Goal: Information Seeking & Learning: Learn about a topic

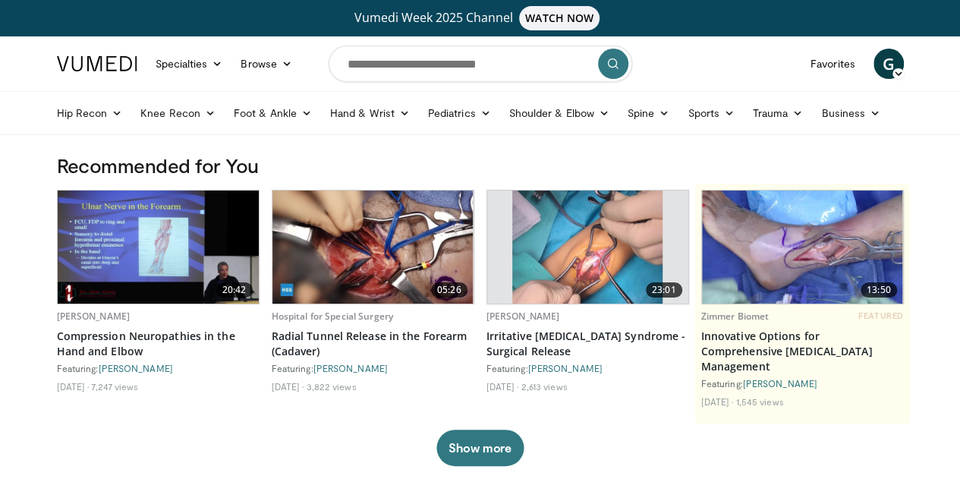
click at [428, 83] on form at bounding box center [481, 63] width 304 height 55
click at [414, 71] on input "Search topics, interventions" at bounding box center [481, 64] width 304 height 36
type input "**********"
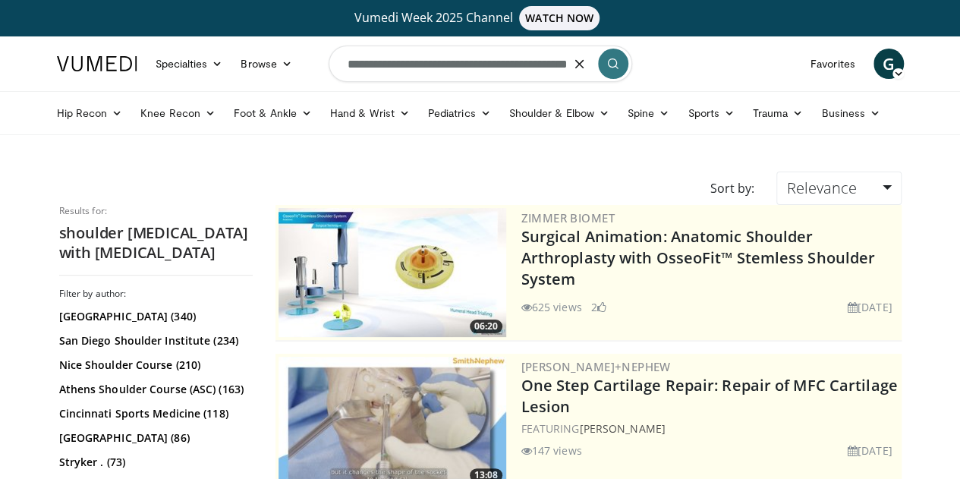
scroll to position [0, 35]
drag, startPoint x: 477, startPoint y: 68, endPoint x: 580, endPoint y: 74, distance: 102.6
click at [580, 74] on form "**********" at bounding box center [481, 63] width 304 height 55
type input "**********"
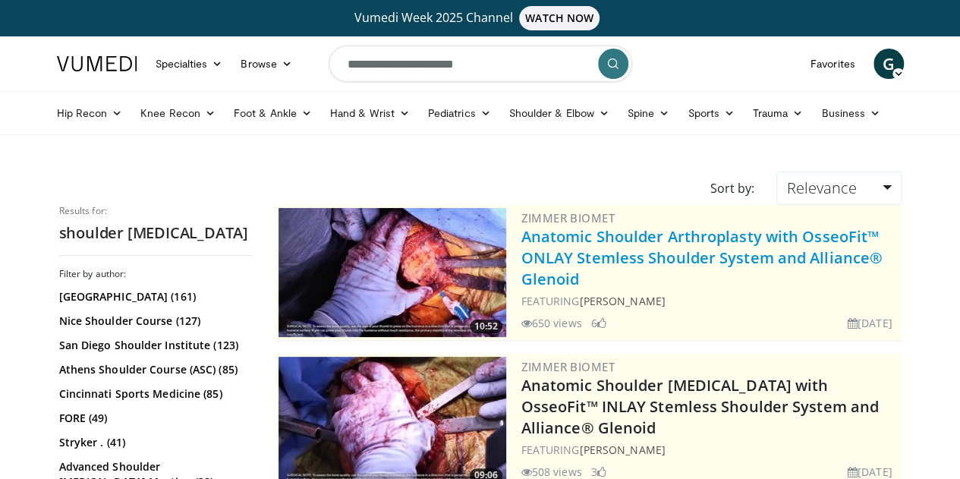
click at [553, 233] on link "Anatomic Shoulder Arthroplasty with OsseoFit™ ONLAY Stemless Shoulder System an…" at bounding box center [701, 257] width 361 height 63
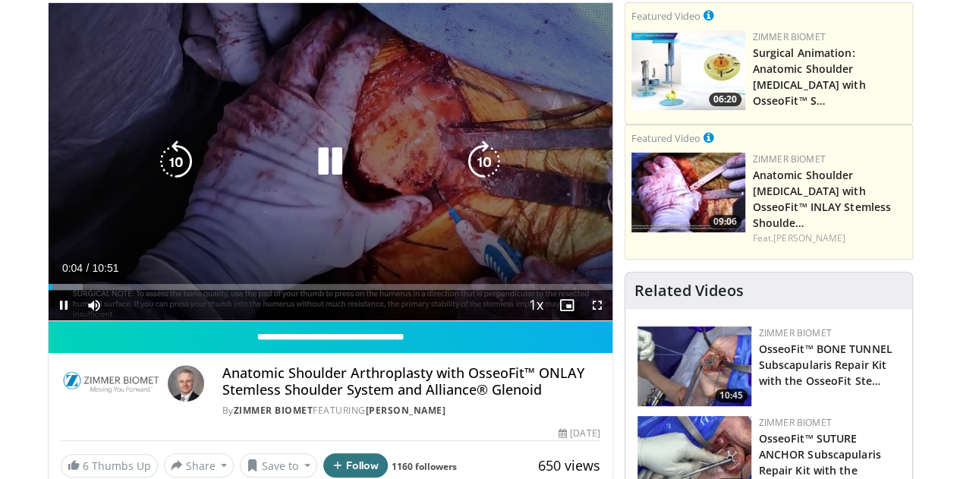
scroll to position [152, 0]
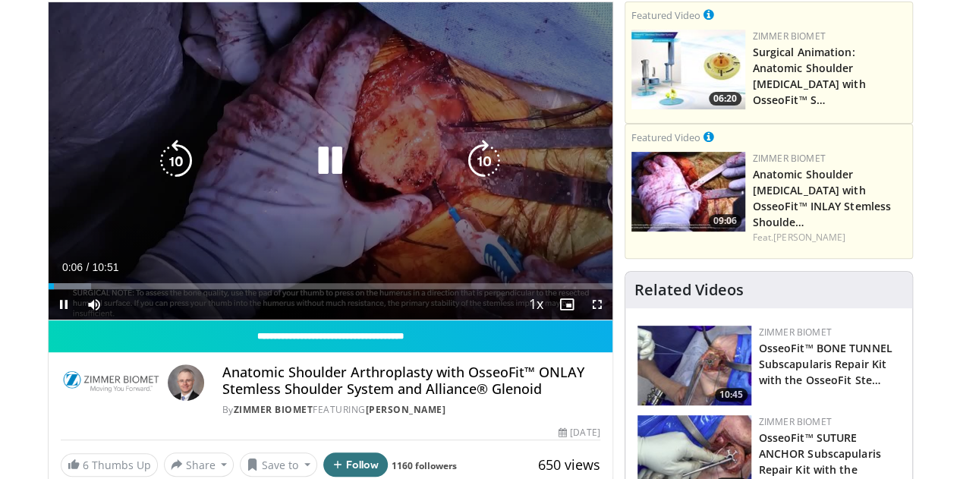
click at [317, 153] on icon "Video Player" at bounding box center [330, 161] width 43 height 43
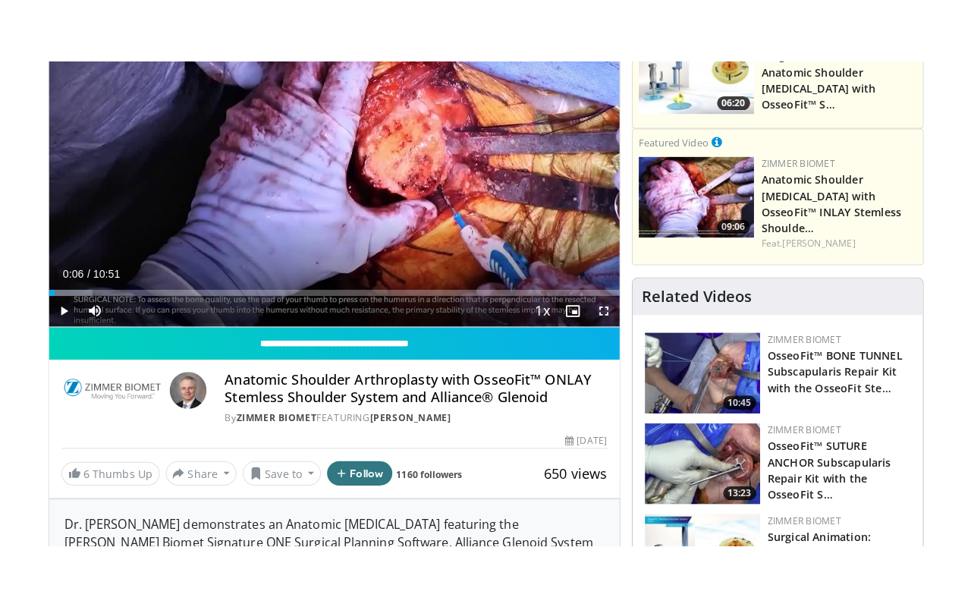
scroll to position [156, 0]
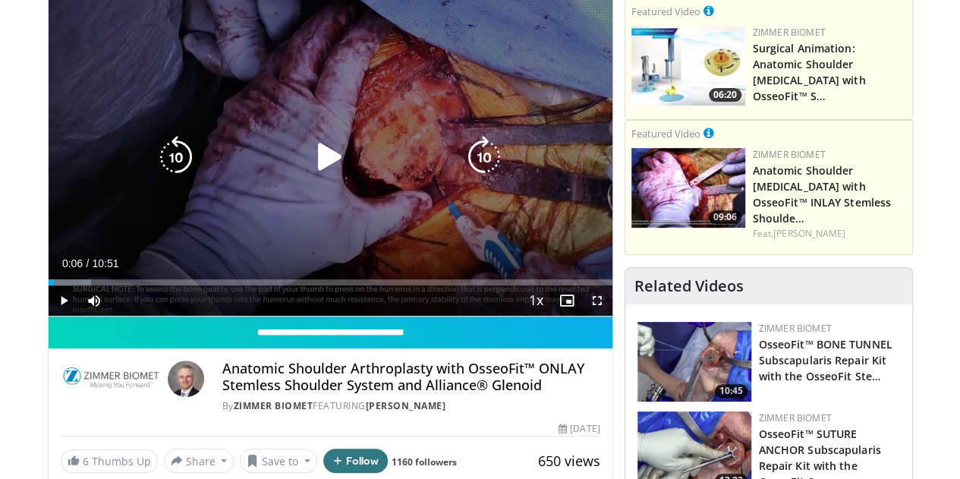
click at [313, 173] on icon "Video Player" at bounding box center [330, 157] width 43 height 43
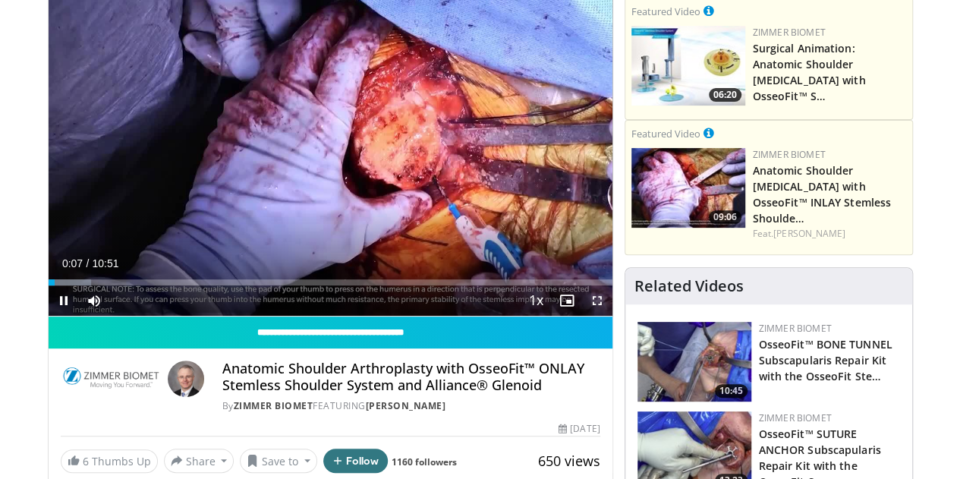
click at [612, 316] on span "Video Player" at bounding box center [597, 300] width 30 height 30
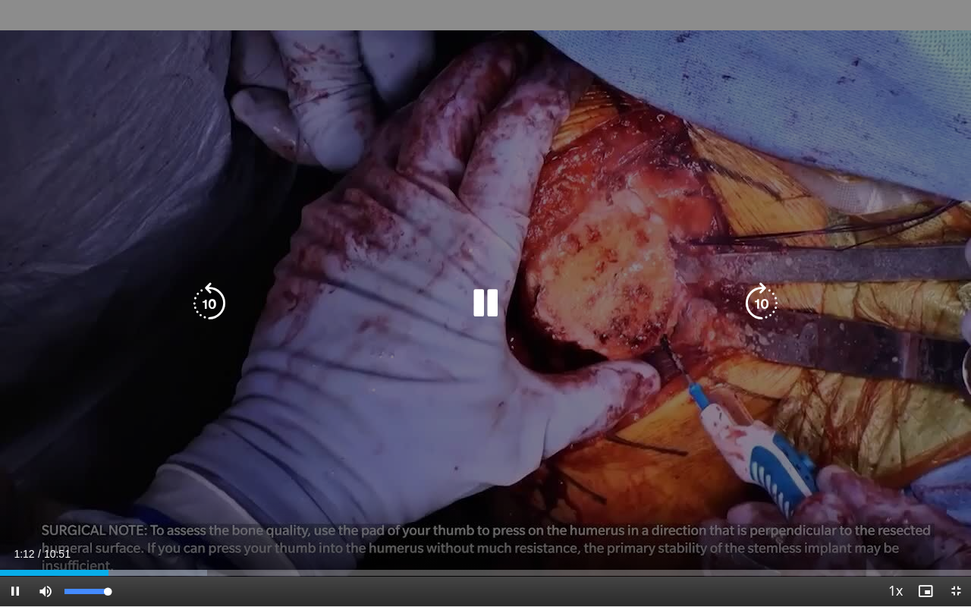
drag, startPoint x: 112, startPoint y: 592, endPoint x: 214, endPoint y: 566, distance: 104.9
click at [214, 478] on div "Current Time 1:12 / Duration 10:51 Pause Skip Backward Skip Forward Mute 100% L…" at bounding box center [485, 591] width 971 height 30
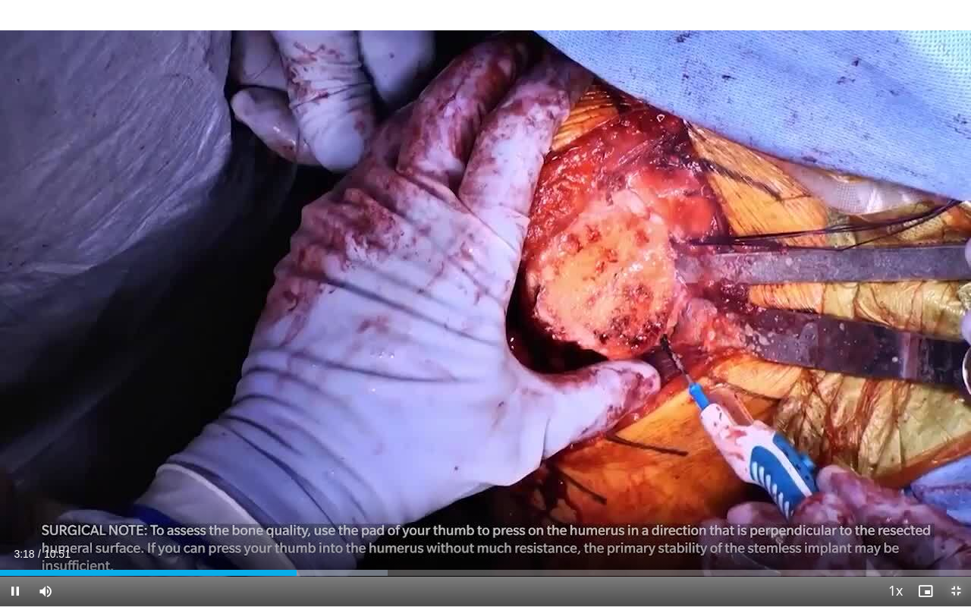
click at [959, 478] on span "Video Player" at bounding box center [956, 591] width 30 height 30
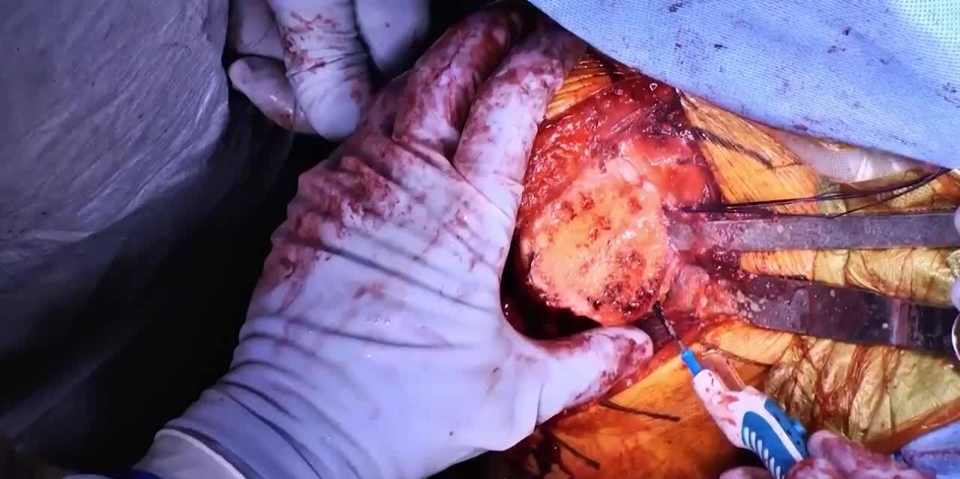
scroll to position [0, 0]
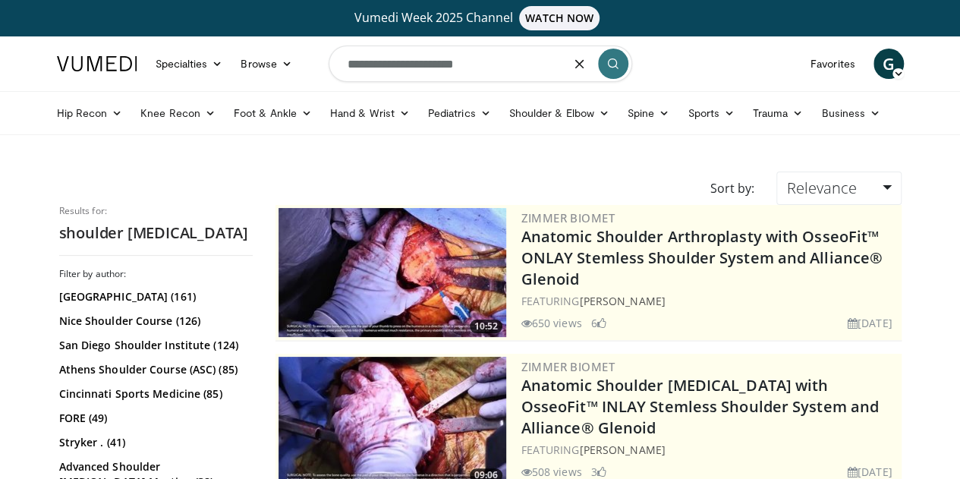
drag, startPoint x: 565, startPoint y: 68, endPoint x: 313, endPoint y: 67, distance: 252.0
click at [313, 67] on nav "Specialties Adult & Family Medicine Allergy, Asthma, Immunology Anesthesiology …" at bounding box center [480, 63] width 865 height 55
click at [493, 63] on input "**********" at bounding box center [481, 64] width 304 height 36
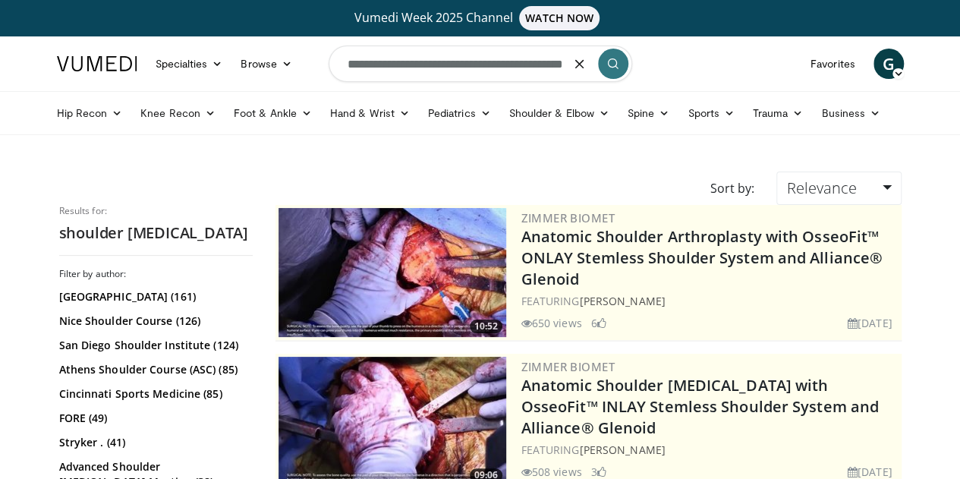
type input "**********"
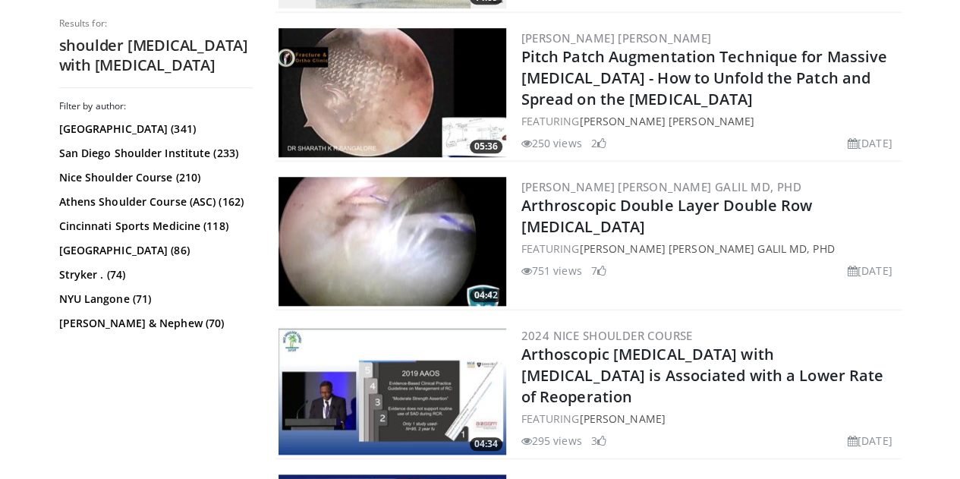
scroll to position [631, 0]
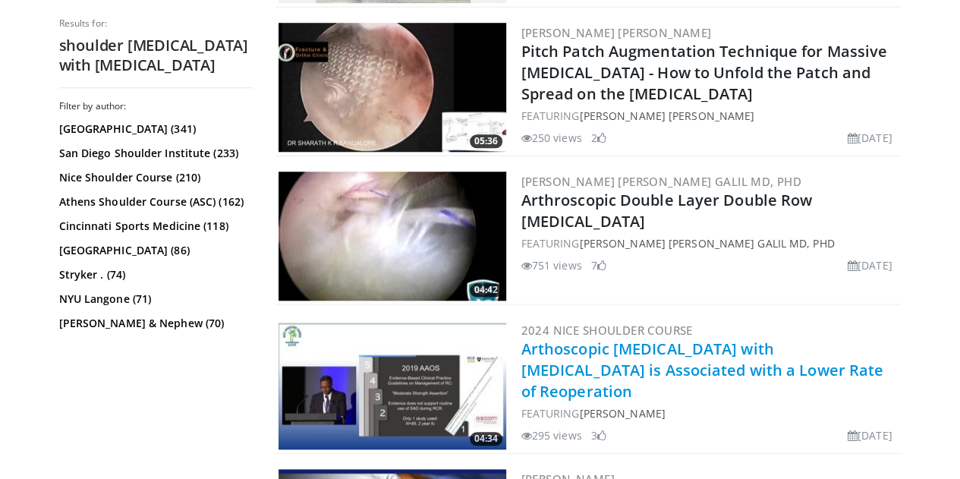
click at [695, 340] on link "Arthoscopic [MEDICAL_DATA] with [MEDICAL_DATA] is Associated with a Lower Rate …" at bounding box center [702, 370] width 363 height 63
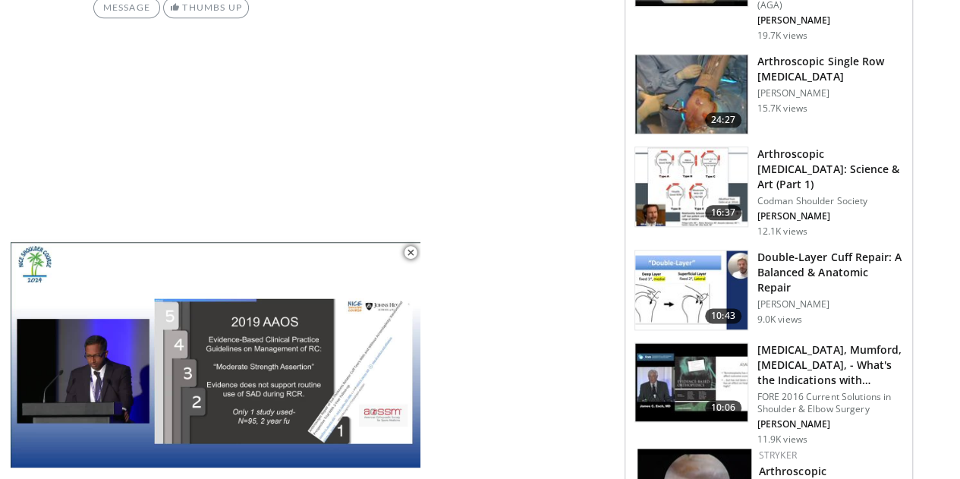
scroll to position [802, 0]
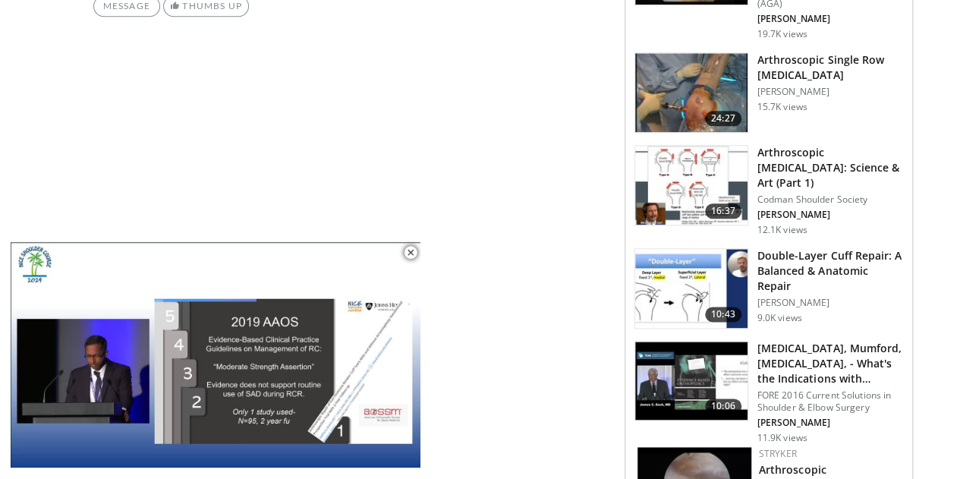
click at [709, 342] on img at bounding box center [691, 381] width 112 height 79
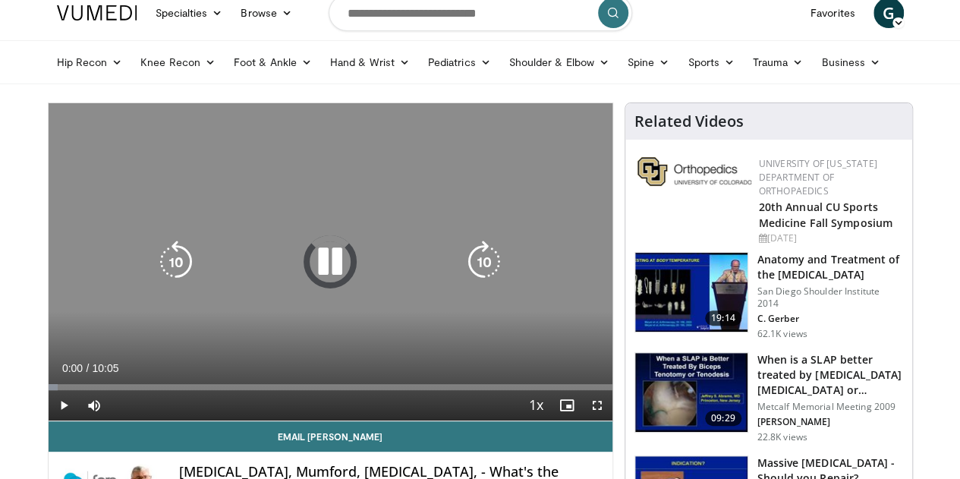
scroll to position [52, 0]
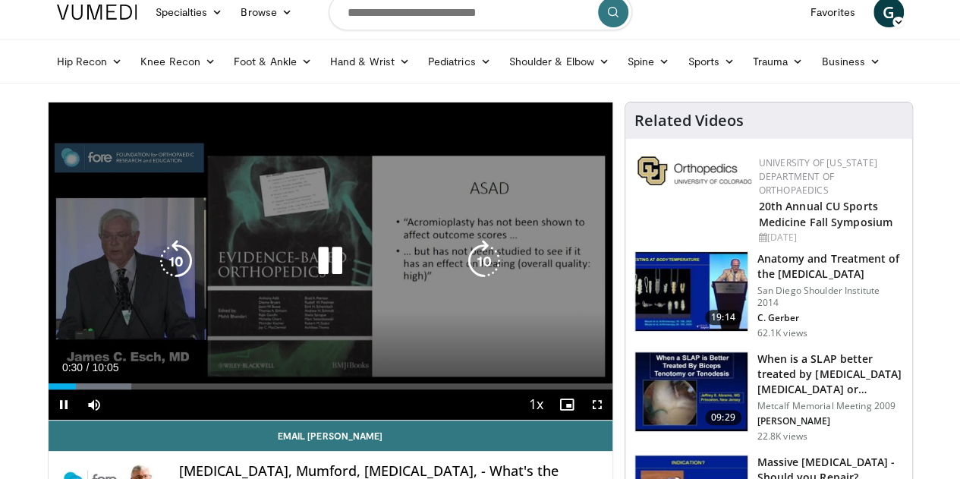
click at [314, 271] on icon "Video Player" at bounding box center [330, 261] width 43 height 43
click at [332, 371] on div "10 seconds Tap to unmute" at bounding box center [331, 260] width 564 height 317
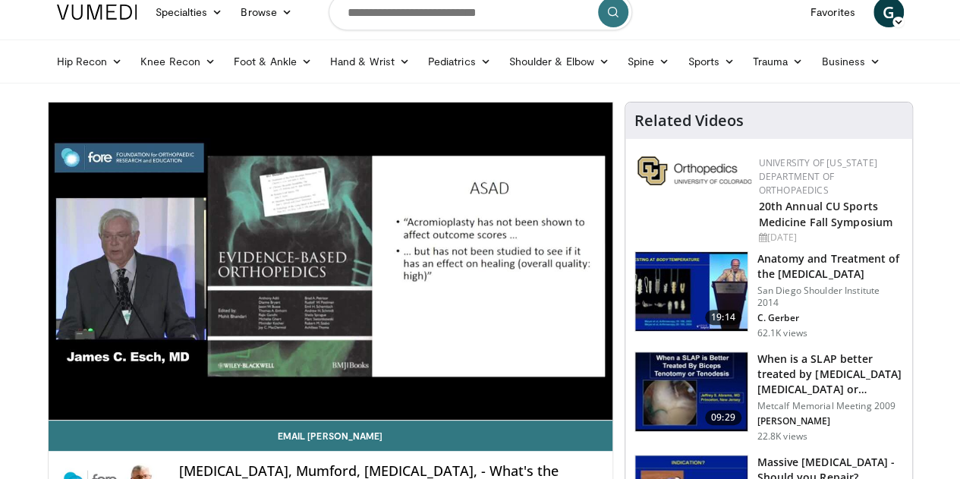
scroll to position [0, 0]
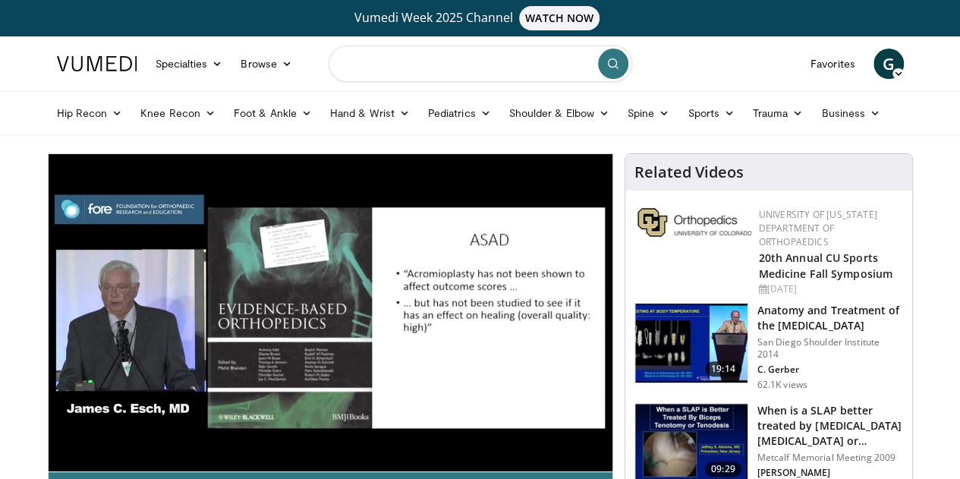
click at [488, 73] on input "Search topics, interventions" at bounding box center [481, 64] width 304 height 36
type input "**********"
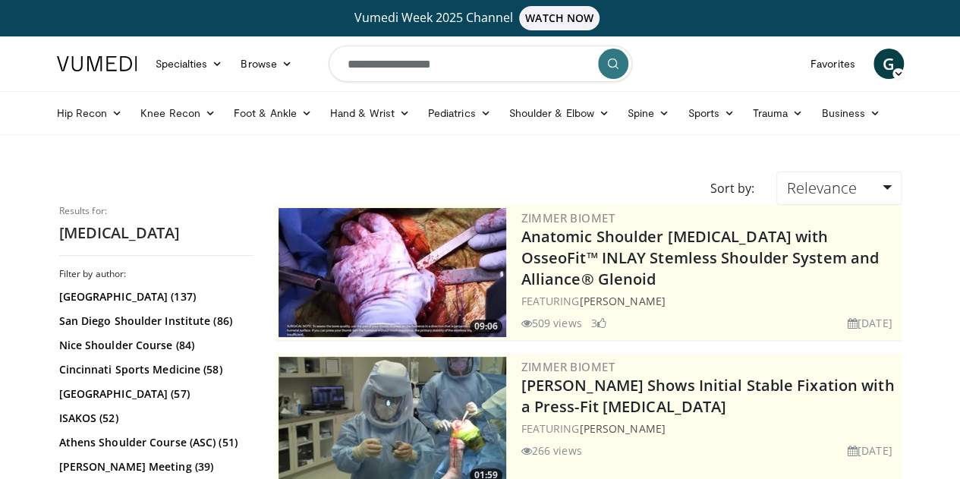
click at [498, 55] on input "**********" at bounding box center [481, 64] width 304 height 36
type input "**********"
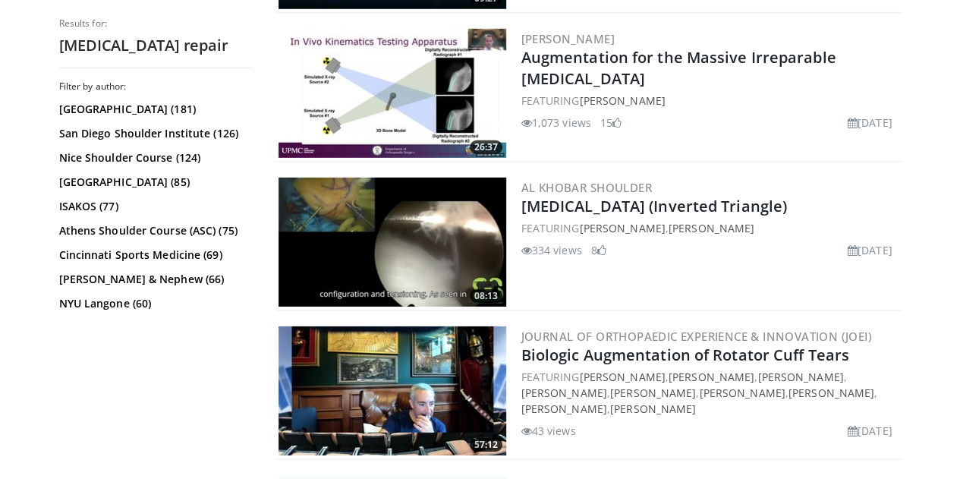
scroll to position [2262, 0]
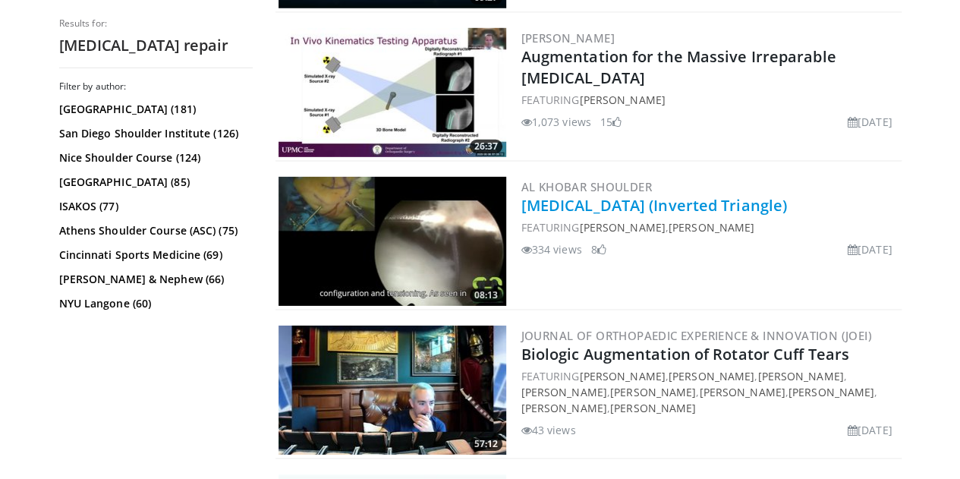
click at [521, 200] on link "[MEDICAL_DATA] (Inverted Triangle)" at bounding box center [654, 205] width 266 height 20
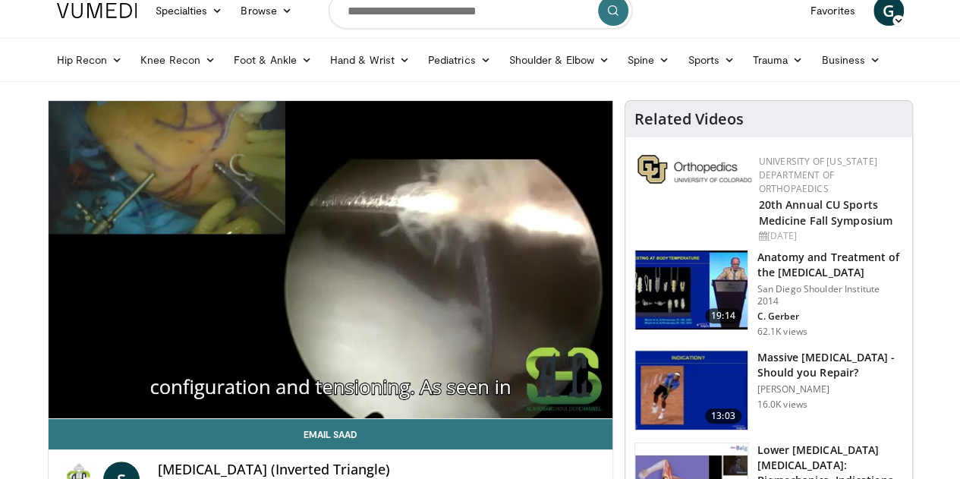
scroll to position [29, 0]
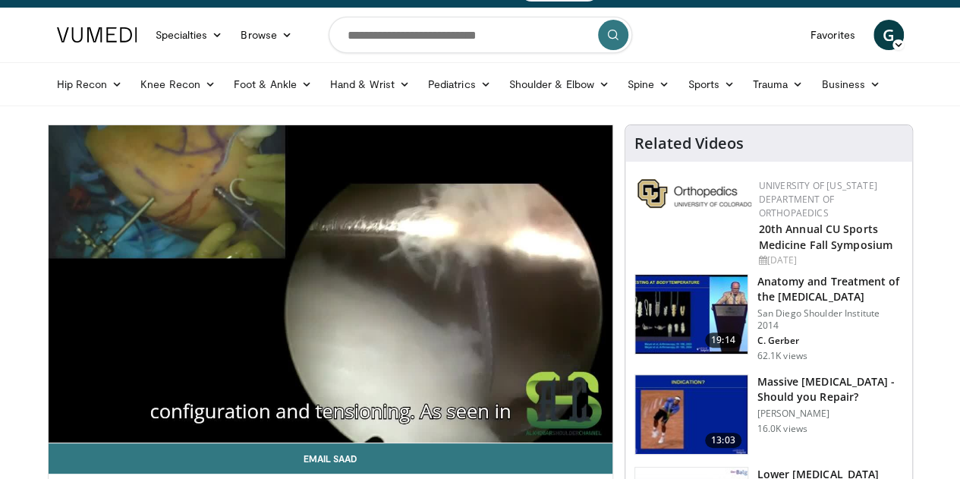
click at [807, 274] on h3 "Anatomy and Treatment of the [MEDICAL_DATA]" at bounding box center [830, 289] width 146 height 30
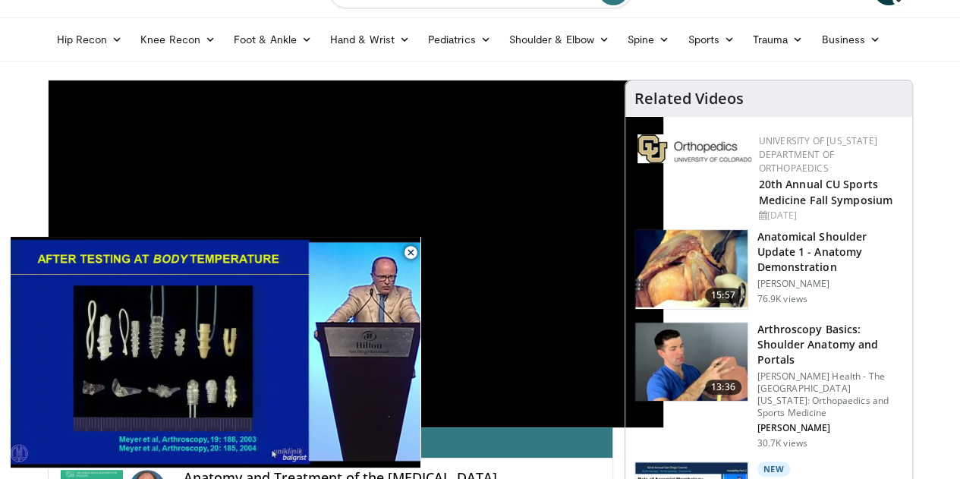
scroll to position [493, 0]
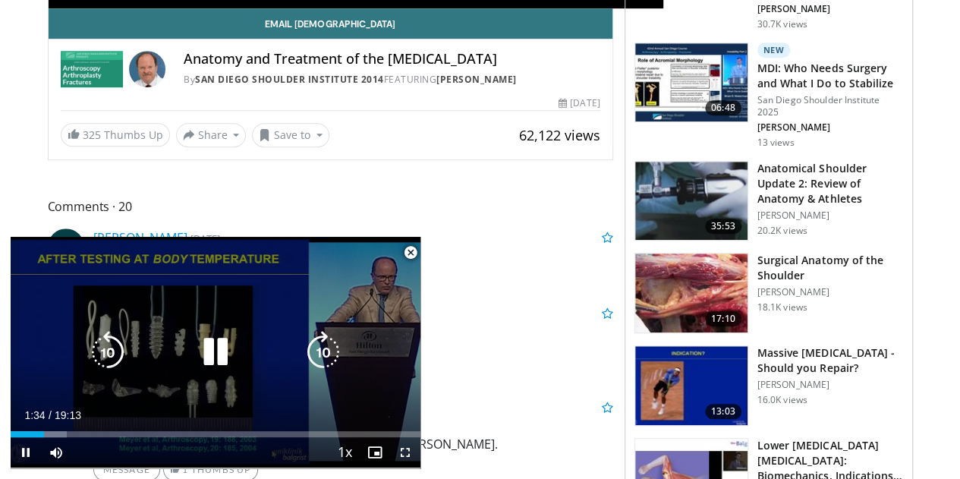
click at [222, 347] on icon "Video Player" at bounding box center [215, 352] width 43 height 43
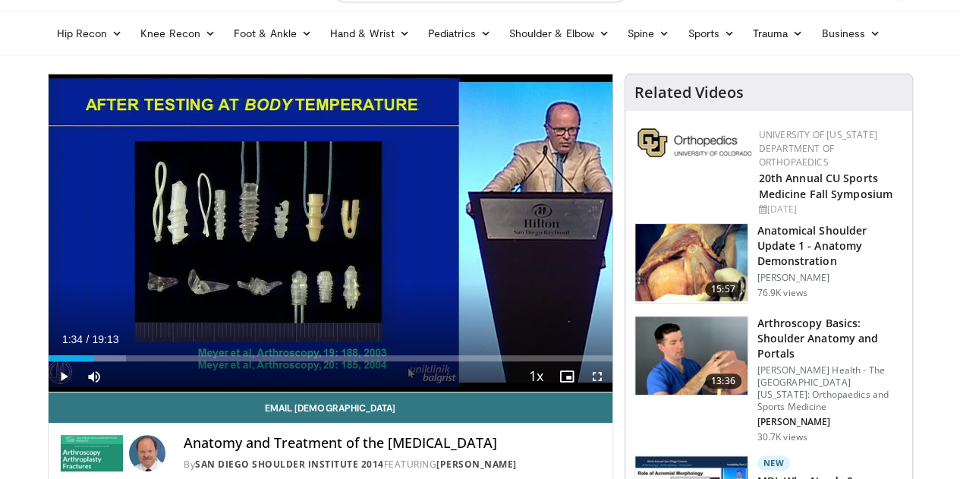
scroll to position [71, 0]
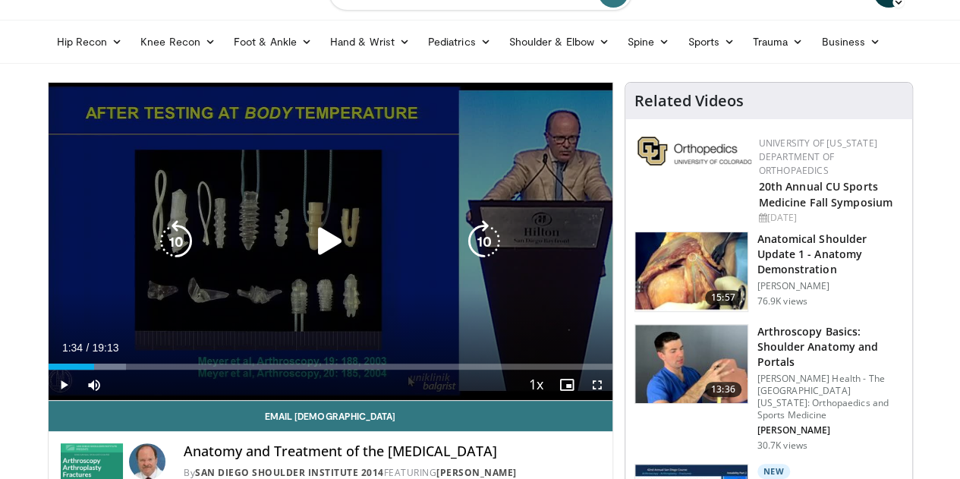
click at [155, 256] on icon "Video Player" at bounding box center [176, 241] width 43 height 43
click at [153, 225] on div "10 seconds Tap to unmute" at bounding box center [331, 241] width 564 height 317
click at [126, 178] on div "10 seconds Tap to unmute" at bounding box center [331, 241] width 564 height 317
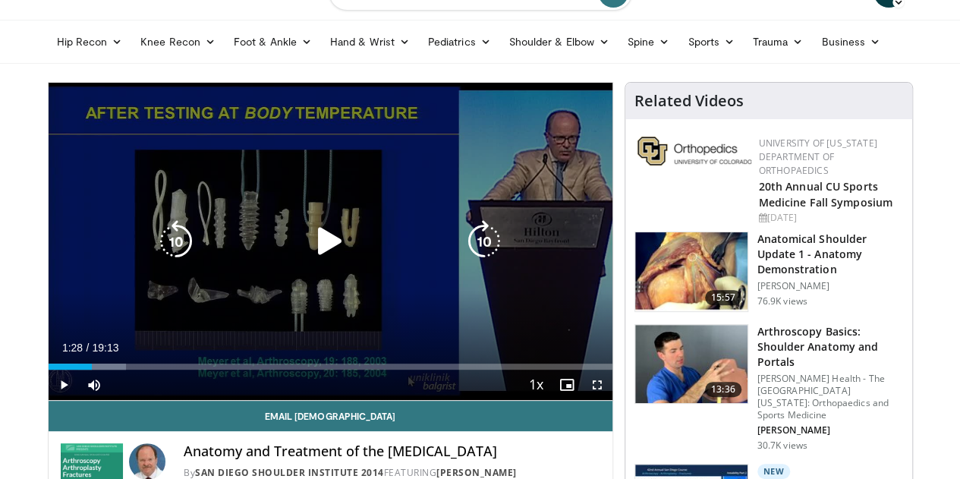
click at [126, 181] on div "10 seconds Tap to unmute" at bounding box center [331, 241] width 564 height 317
click at [340, 225] on div "10 seconds Tap to unmute" at bounding box center [331, 241] width 564 height 317
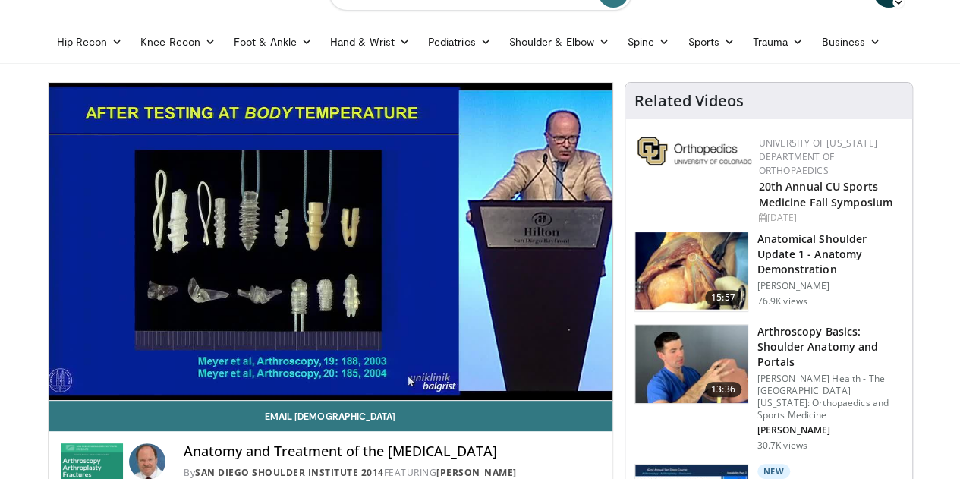
click at [326, 269] on div "10 seconds Tap to unmute" at bounding box center [331, 241] width 564 height 317
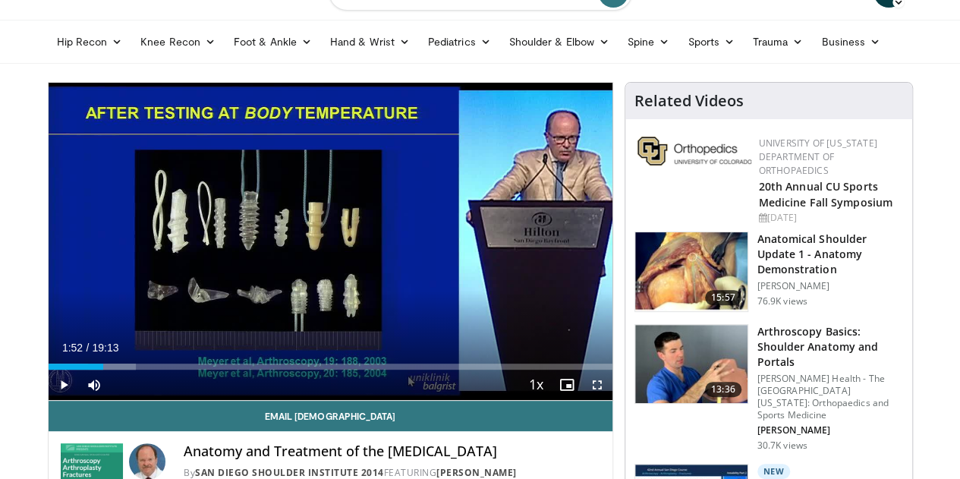
click at [326, 269] on div "10 seconds Tap to unmute" at bounding box center [331, 241] width 564 height 317
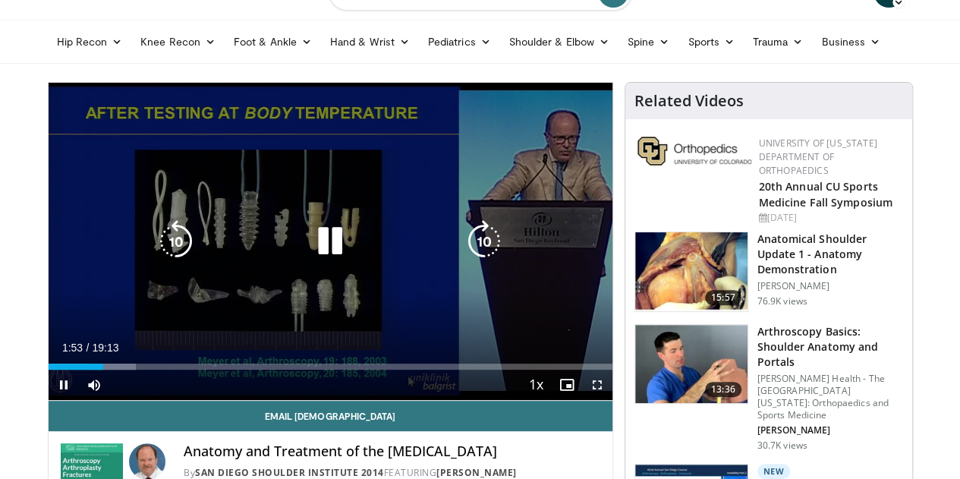
click at [309, 246] on icon "Video Player" at bounding box center [330, 241] width 43 height 43
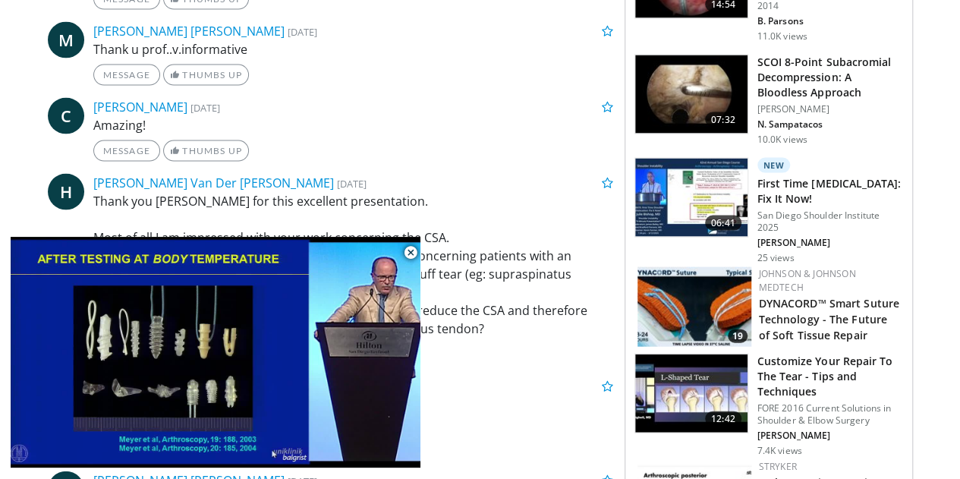
scroll to position [1510, 0]
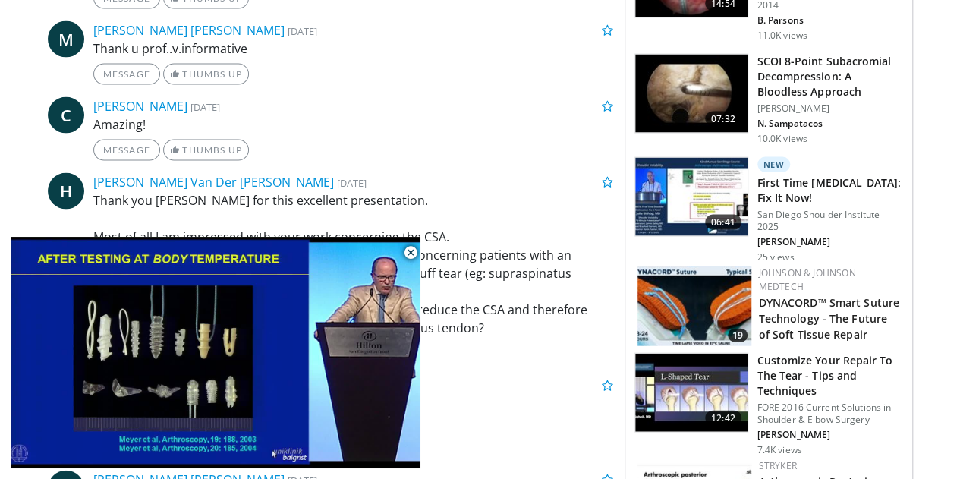
click at [723, 354] on img at bounding box center [691, 393] width 112 height 79
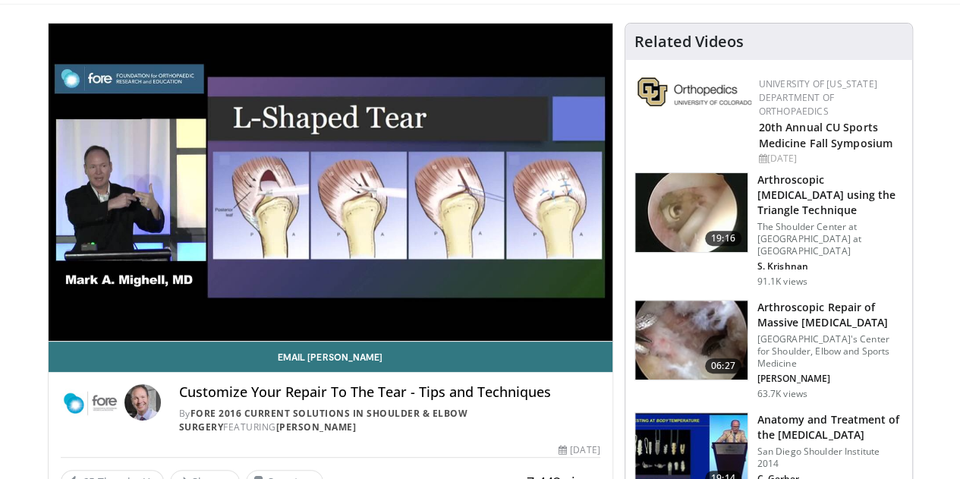
scroll to position [98, 0]
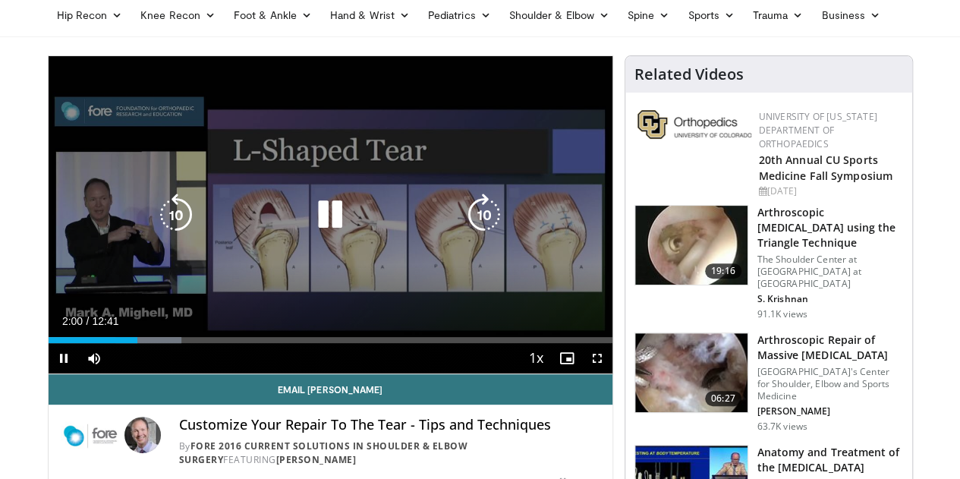
click at [293, 215] on div "Video Player" at bounding box center [330, 215] width 339 height 30
click at [352, 227] on div "Video Player" at bounding box center [330, 215] width 339 height 30
click at [329, 222] on icon "Video Player" at bounding box center [330, 215] width 43 height 43
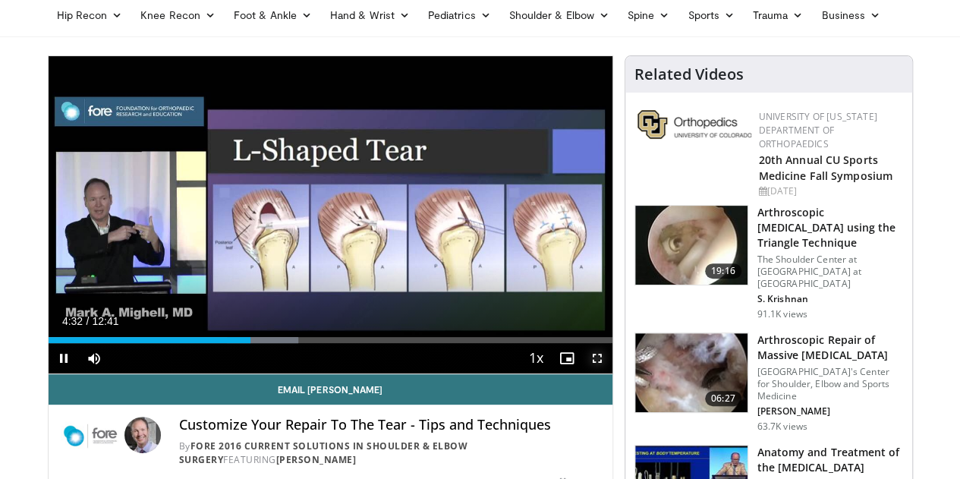
click at [606, 373] on span "Video Player" at bounding box center [597, 358] width 30 height 30
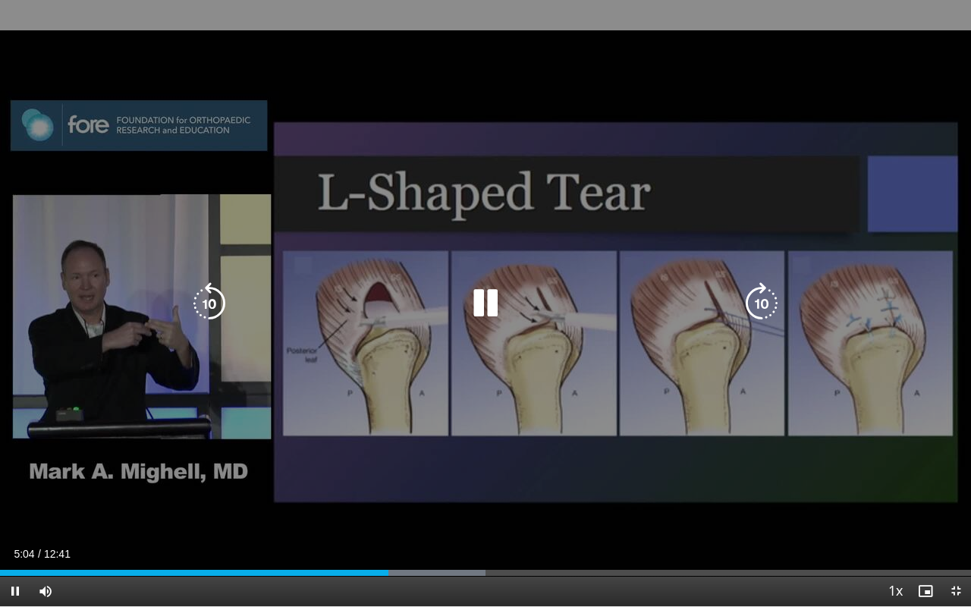
click at [477, 294] on icon "Video Player" at bounding box center [485, 303] width 43 height 43
click at [474, 300] on icon "Video Player" at bounding box center [485, 303] width 43 height 43
click at [502, 289] on icon "Video Player" at bounding box center [485, 303] width 43 height 43
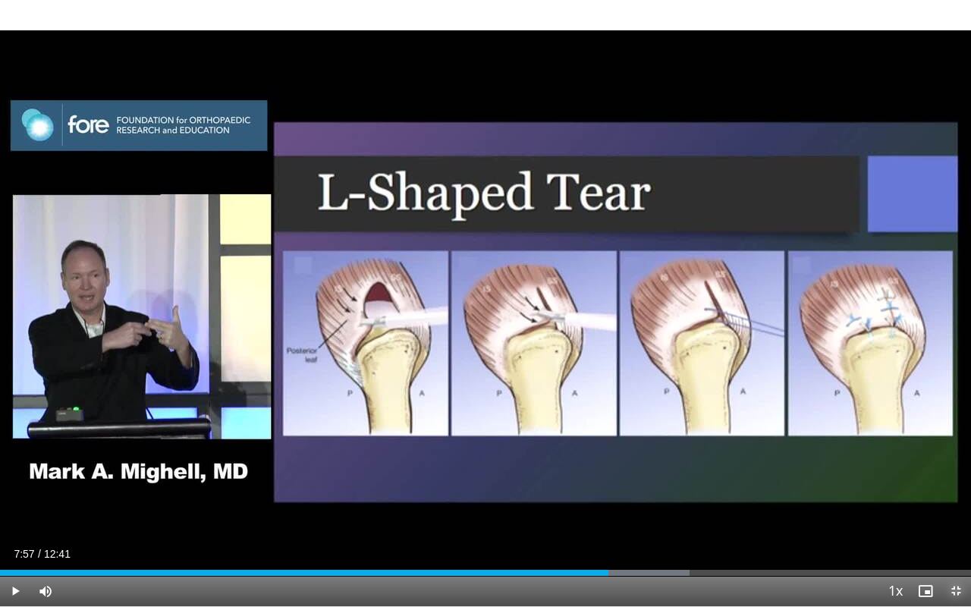
click at [959, 478] on span "Video Player" at bounding box center [956, 591] width 30 height 30
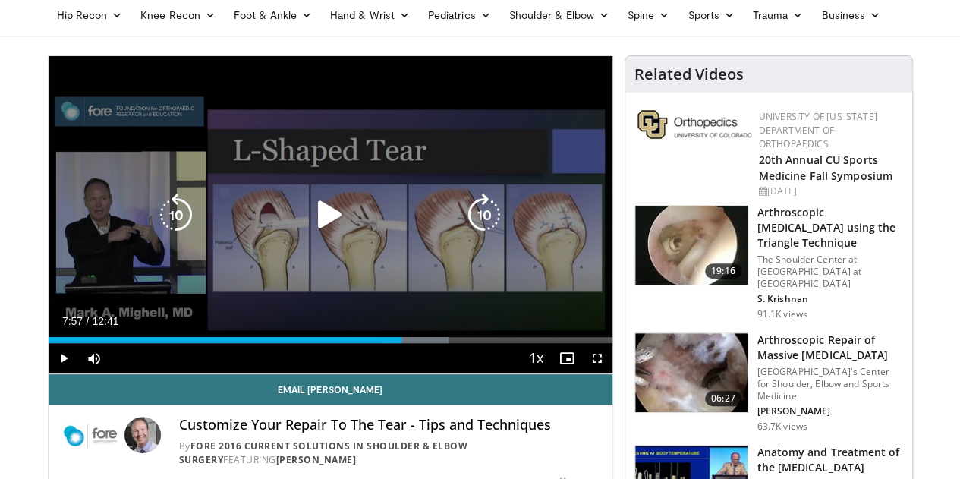
click at [309, 229] on icon "Video Player" at bounding box center [330, 215] width 43 height 43
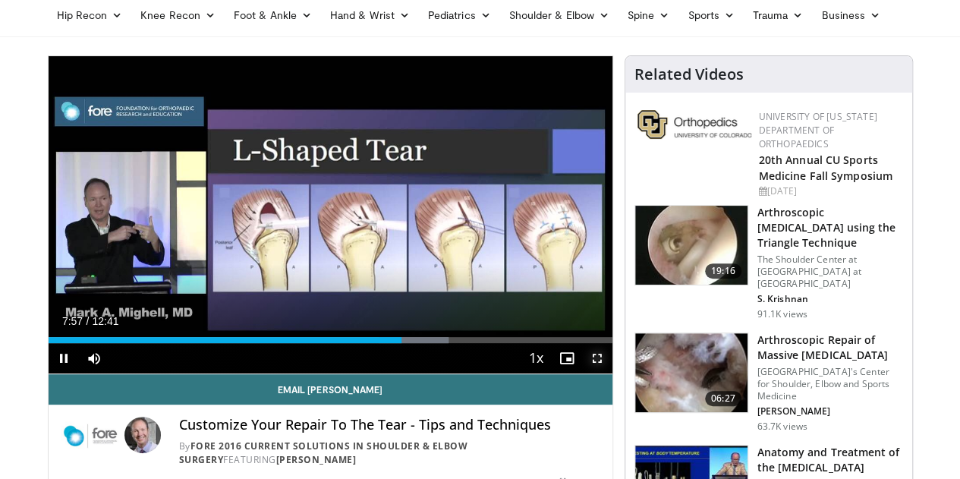
click at [607, 373] on span "Video Player" at bounding box center [597, 358] width 30 height 30
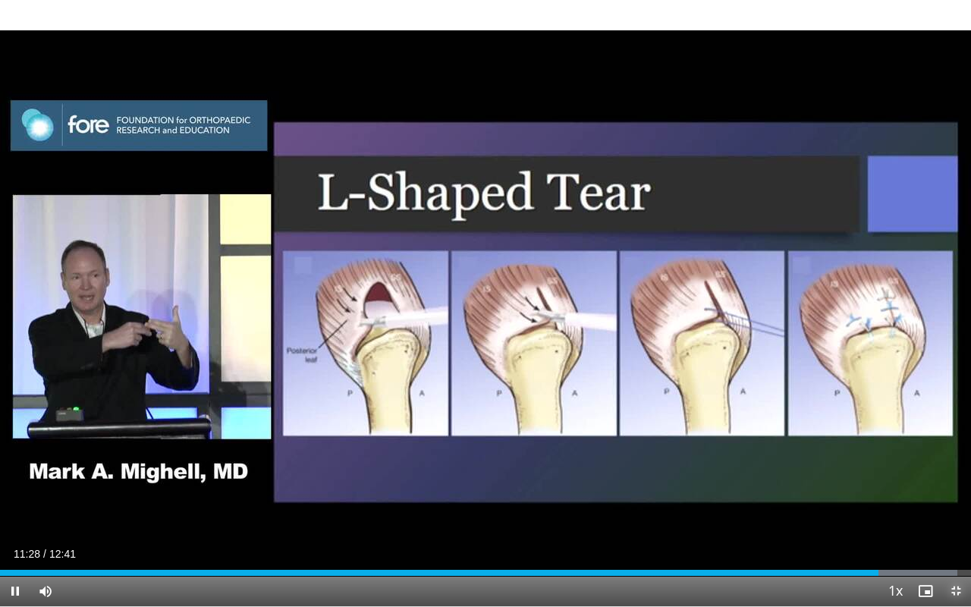
click at [956, 478] on span "Video Player" at bounding box center [956, 591] width 30 height 30
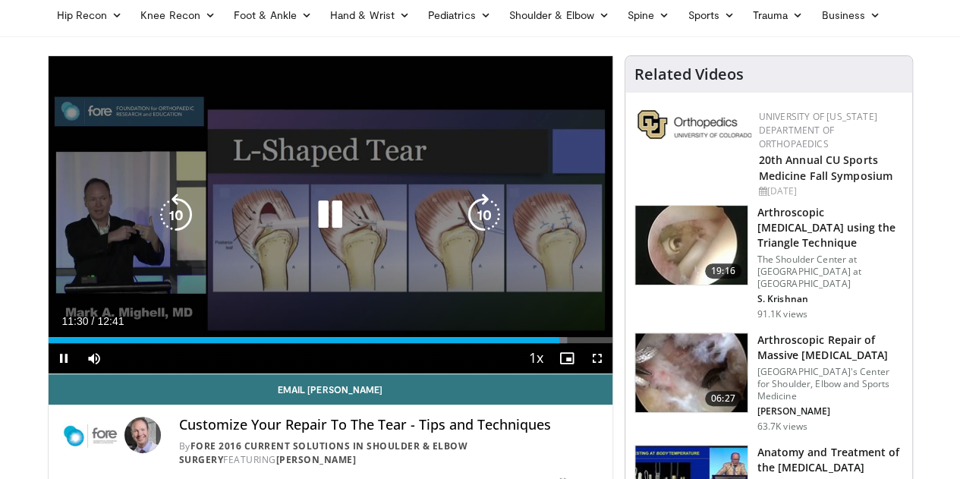
click at [316, 225] on icon "Video Player" at bounding box center [330, 215] width 43 height 43
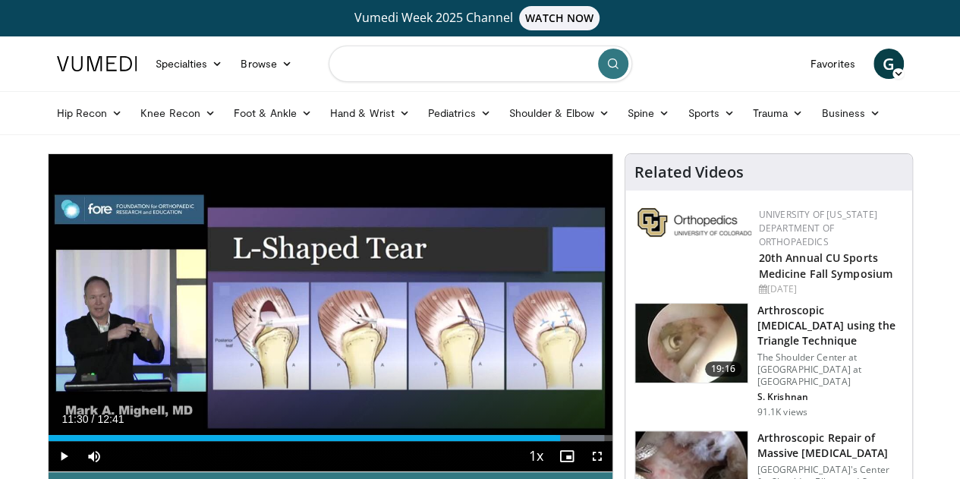
click at [458, 58] on input "Search topics, interventions" at bounding box center [481, 64] width 304 height 36
type input "**********"
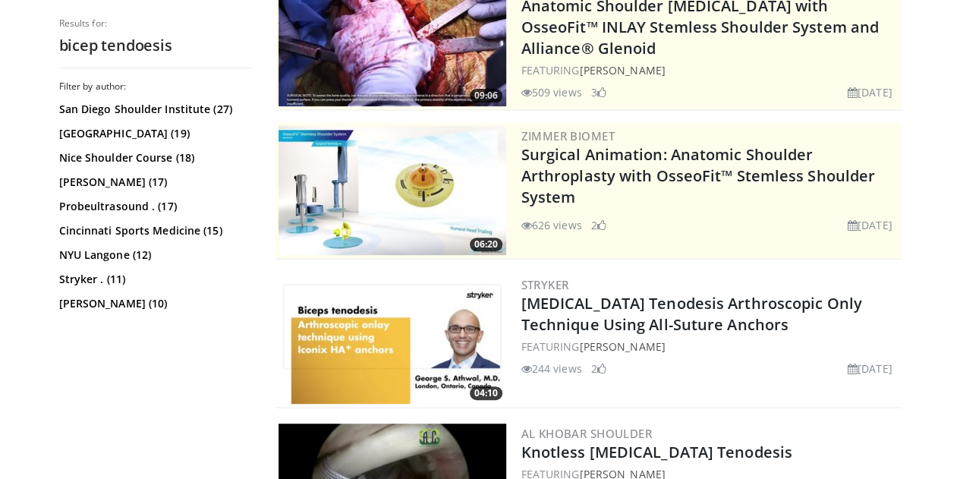
scroll to position [255, 0]
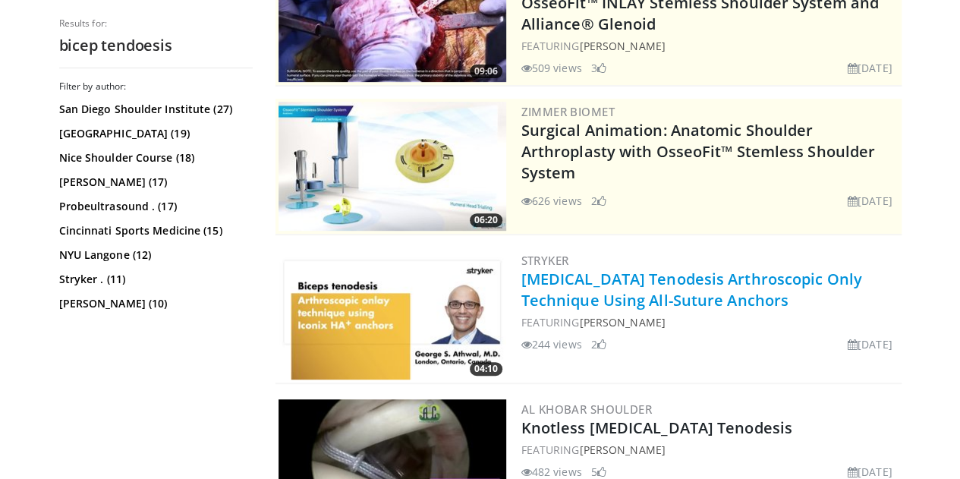
click at [556, 276] on link "[MEDICAL_DATA] Tenodesis Arthroscopic Only Technique Using All-Suture Anchors" at bounding box center [691, 290] width 341 height 42
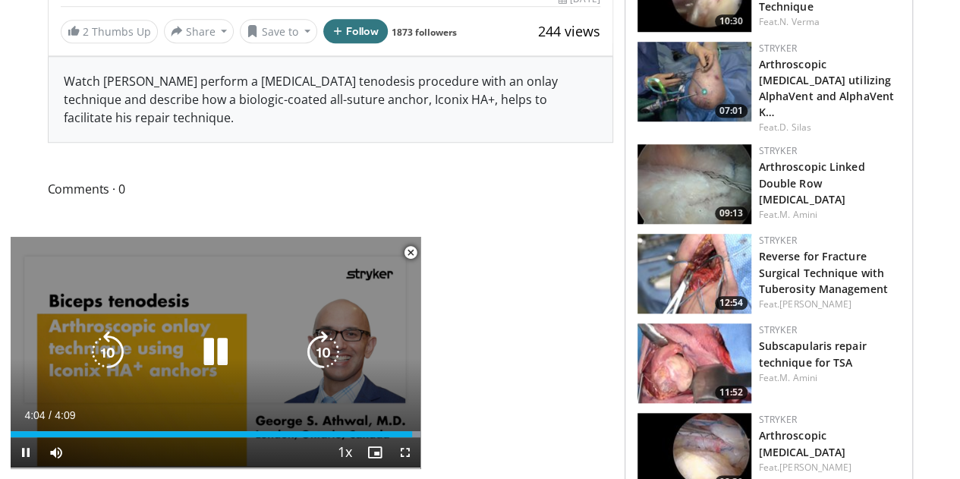
scroll to position [594, 0]
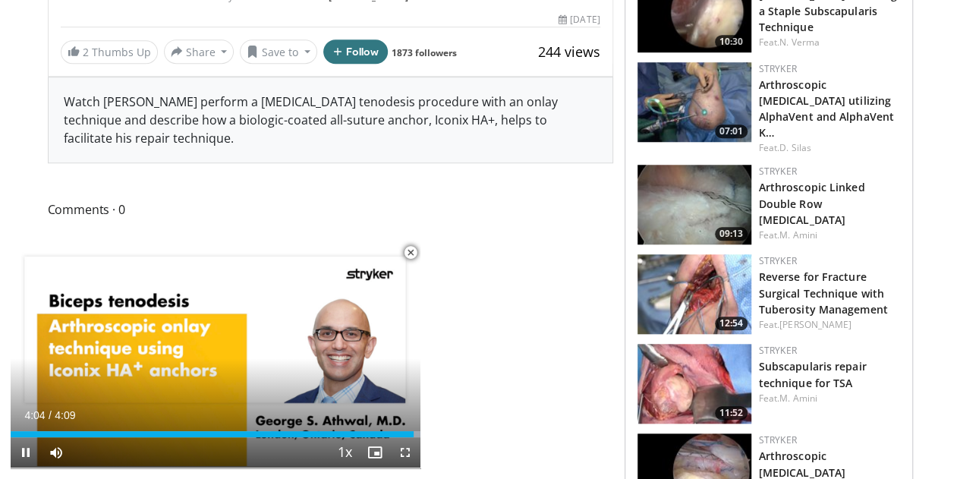
click at [405, 245] on span "Video Player" at bounding box center [410, 253] width 30 height 30
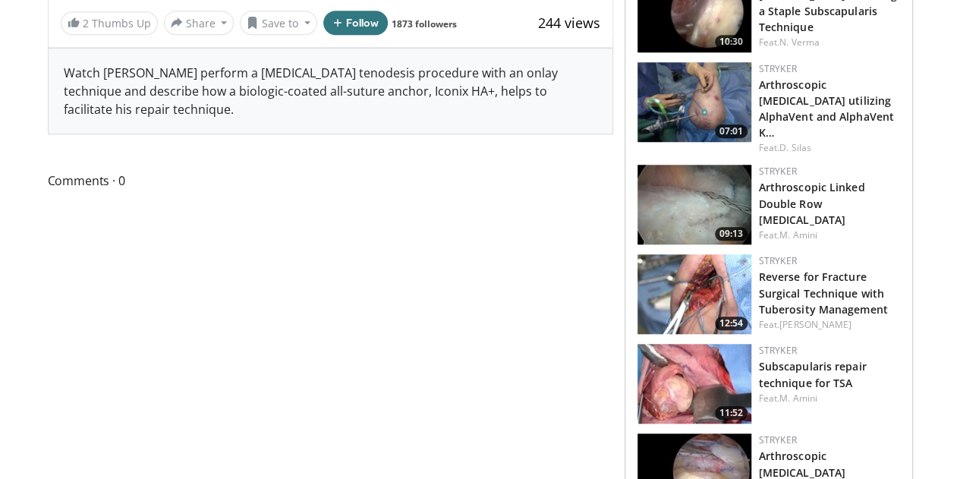
scroll to position [247, 0]
